Goal: Find specific page/section: Find specific page/section

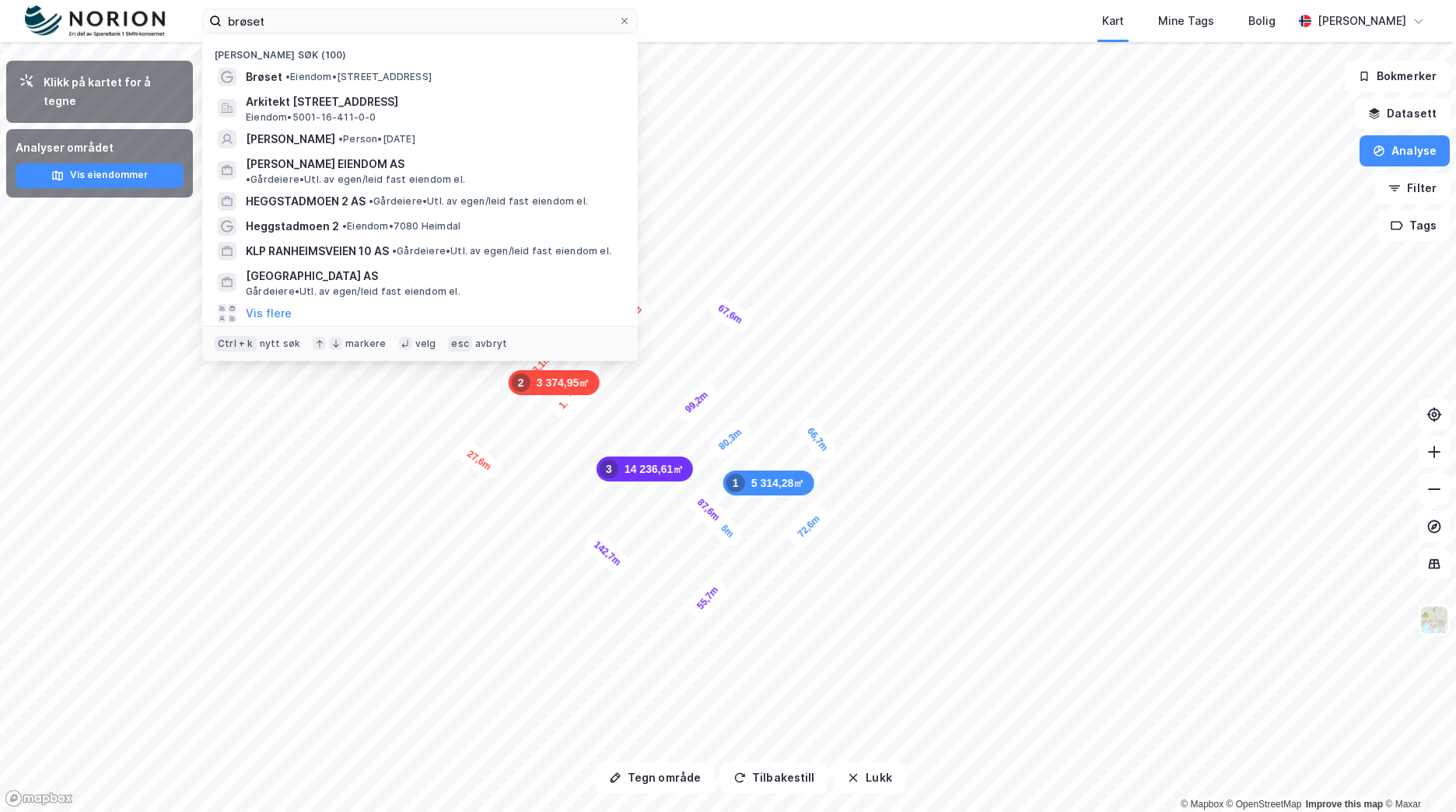
click at [188, 20] on div "brøset Nylige søk (100) Brøset • Eiendom • [STREET_ADDRESS] Eiendom • 5001-16-4…" at bounding box center [728, 21] width 1456 height 42
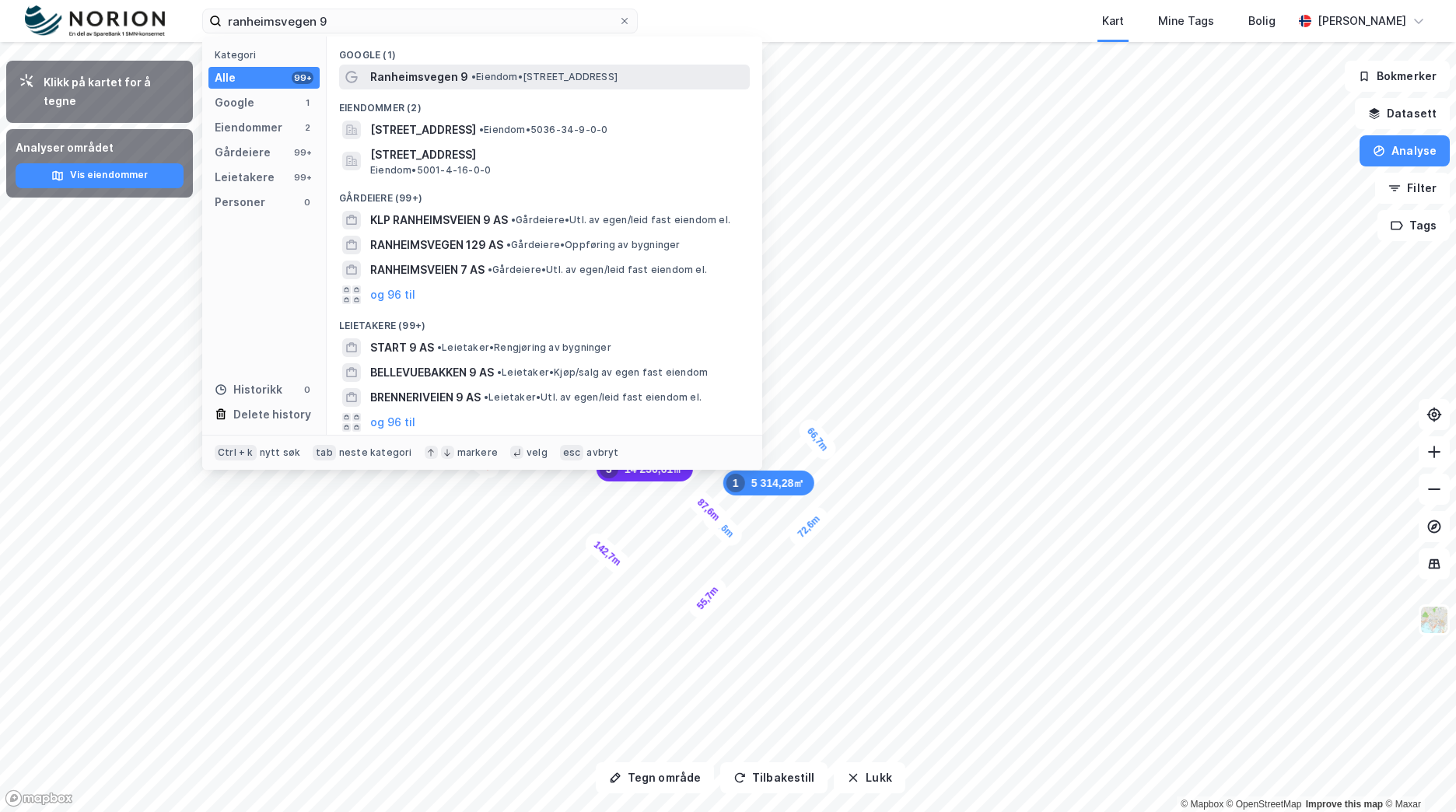
type input "ranheimsvegen 9"
click at [574, 88] on div "Ranheimsvegen 9 • Eiendom • [STREET_ADDRESS]" at bounding box center [545, 76] width 411 height 24
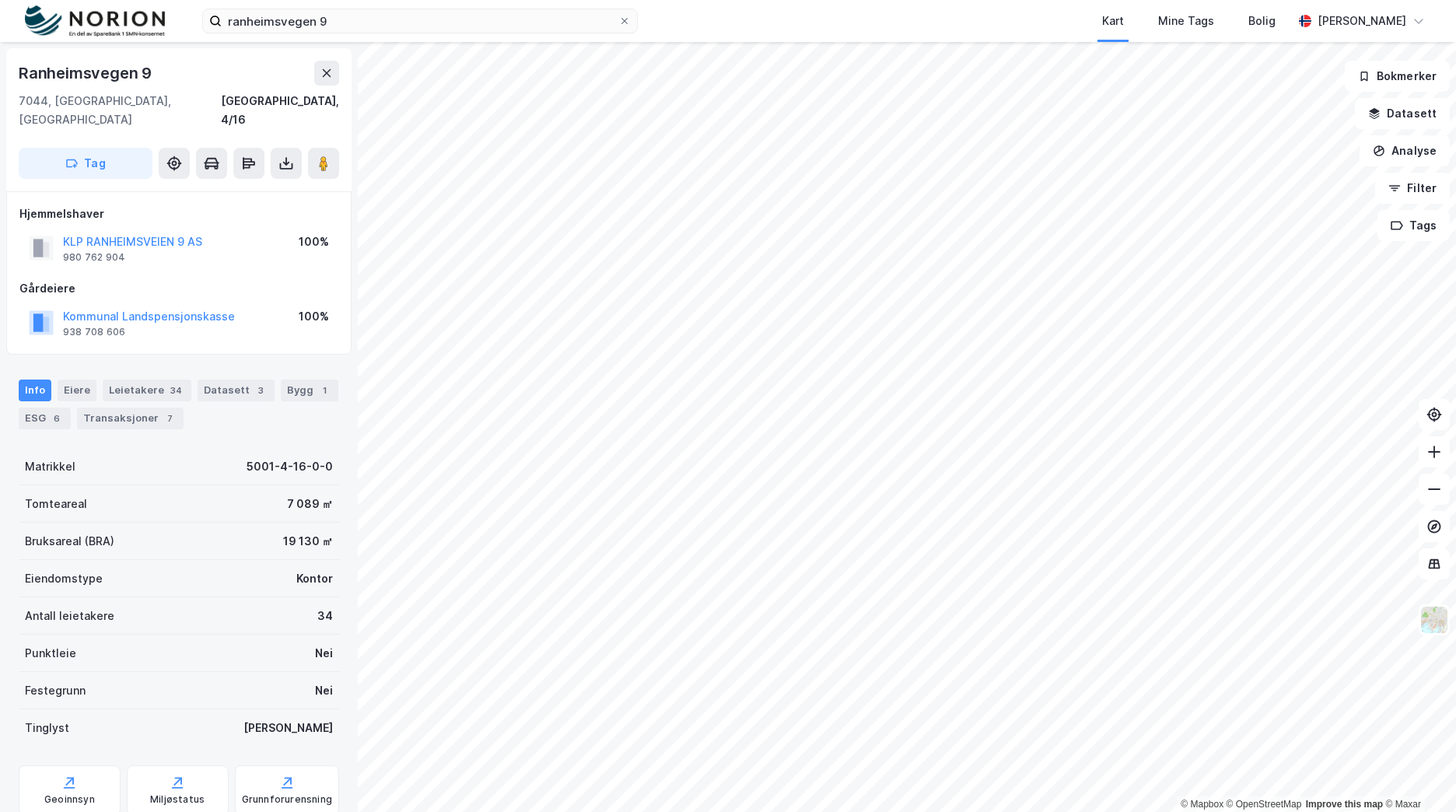
scroll to position [54, 0]
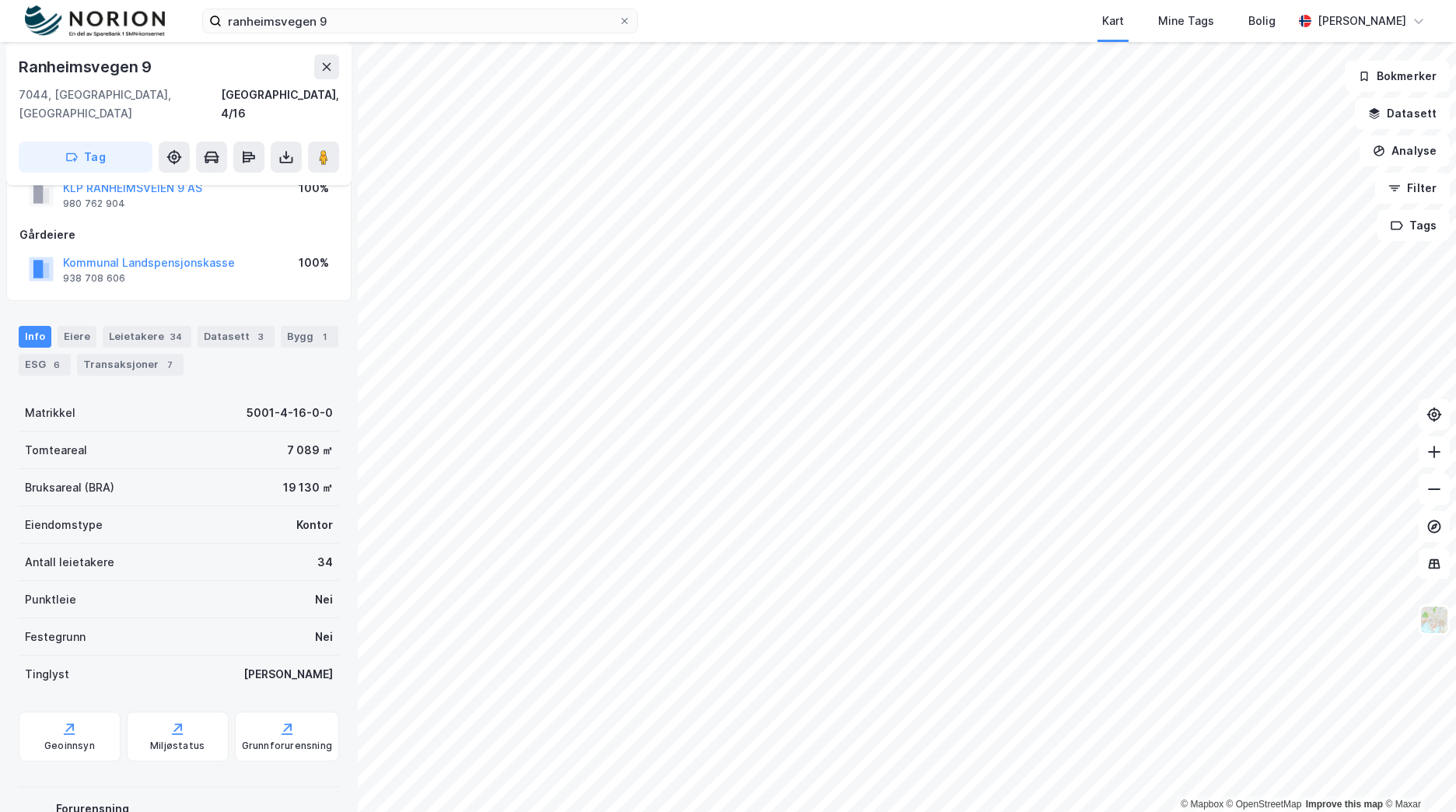
click at [300, 326] on div "Bygg 1" at bounding box center [309, 336] width 57 height 22
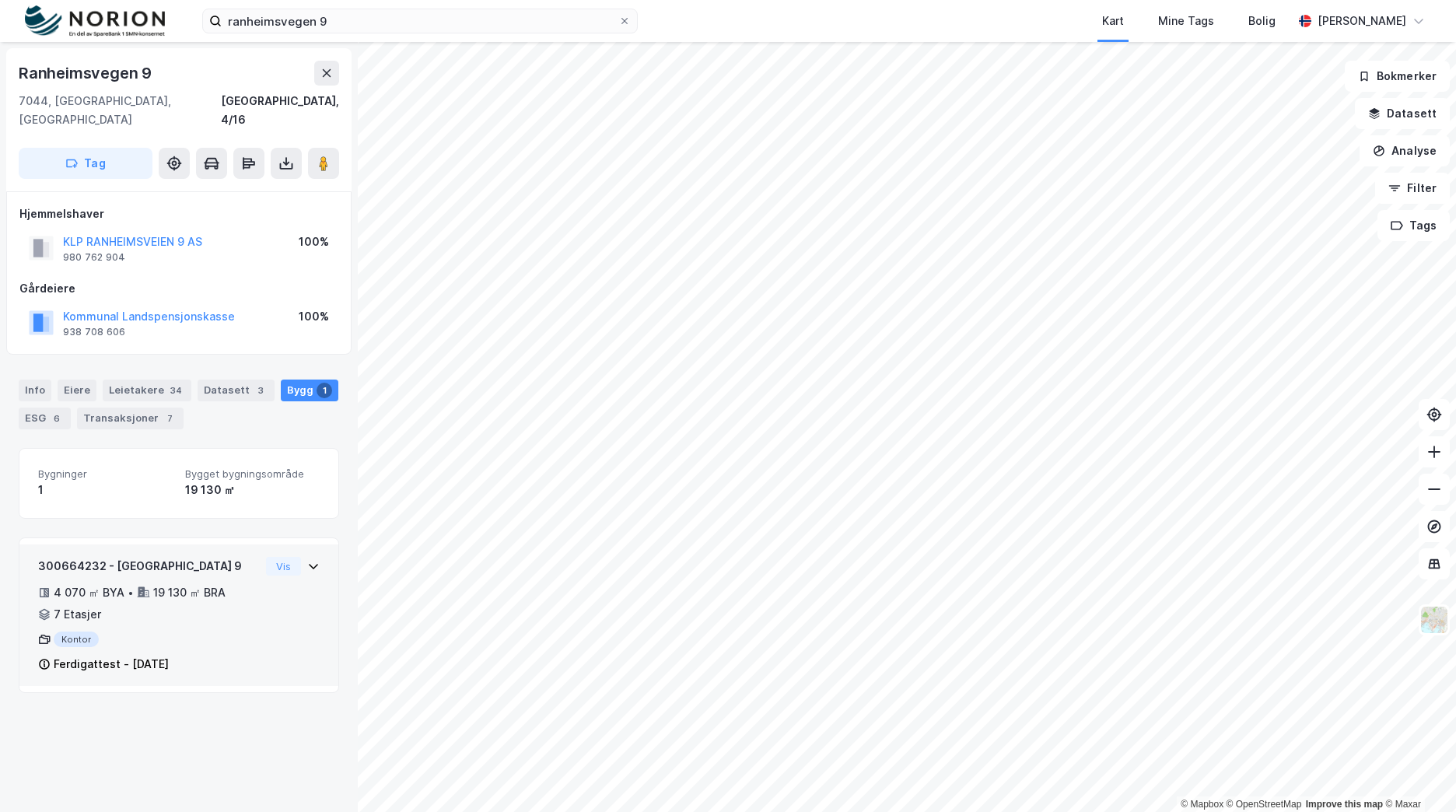
click at [260, 603] on div "300664232 - Ranheimsvegen 9 4 070 ㎡ BYA • 19 130 ㎡ BRA • 7 Etasjer Kontor Ferdi…" at bounding box center [178, 621] width 282 height 129
